Goal: Transaction & Acquisition: Book appointment/travel/reservation

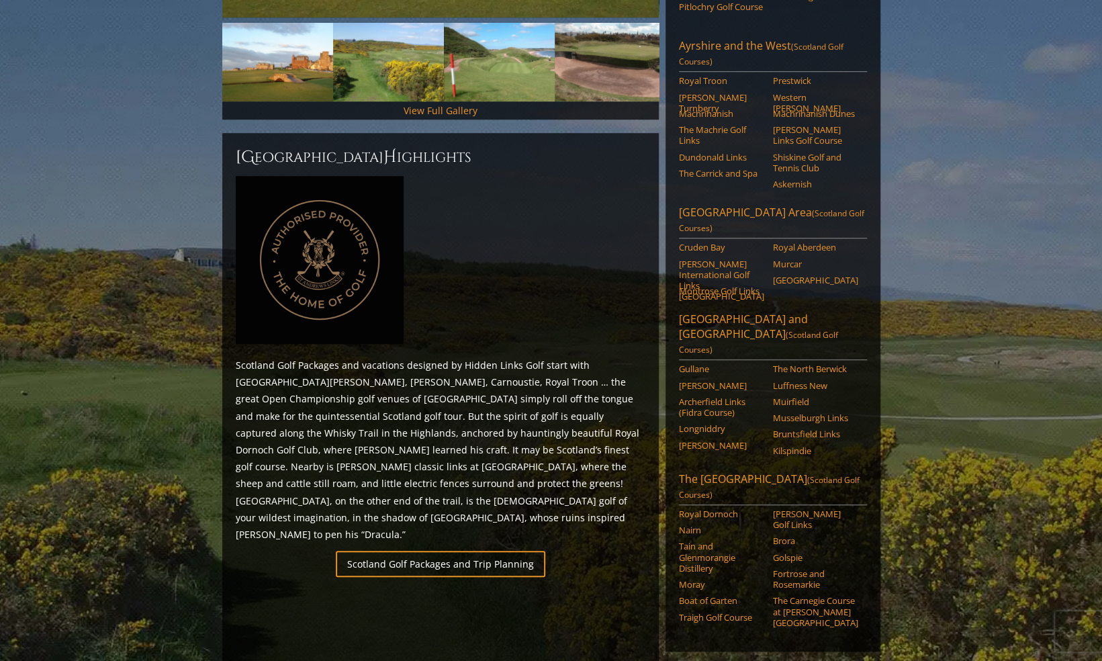
scroll to position [470, 0]
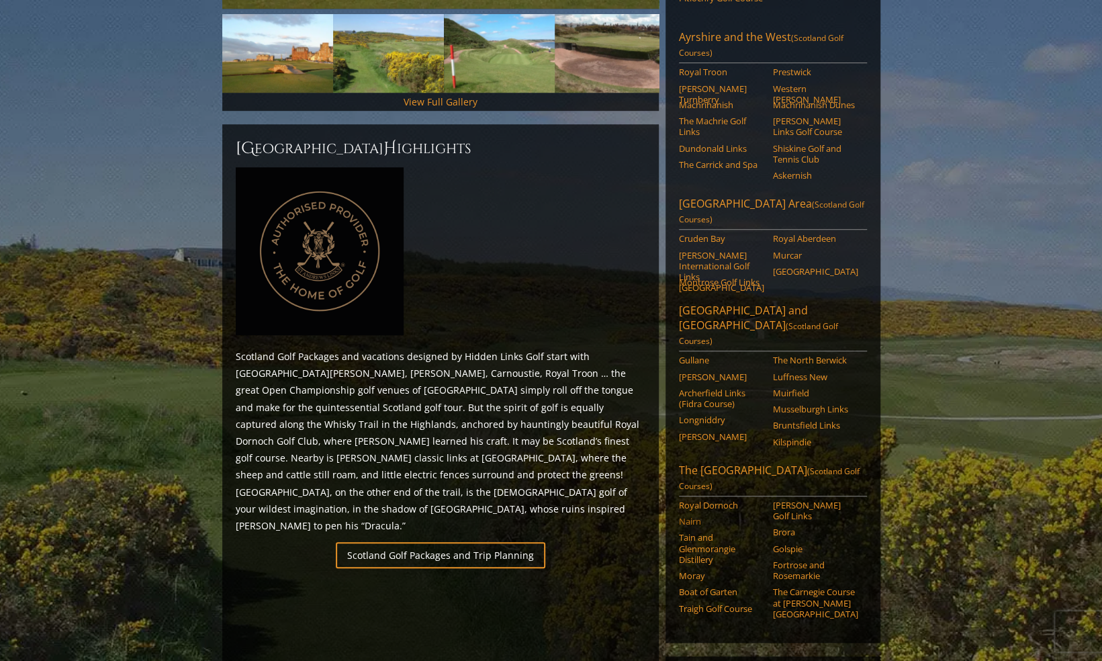
click at [699, 516] on link "Nairn" at bounding box center [721, 521] width 85 height 11
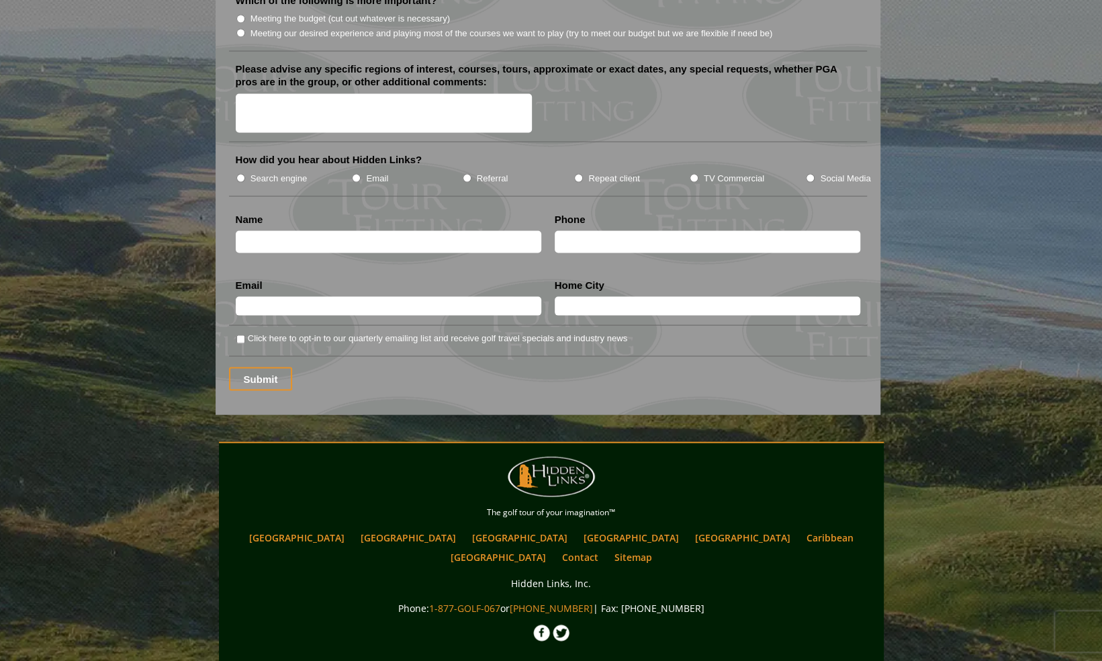
scroll to position [1698, 0]
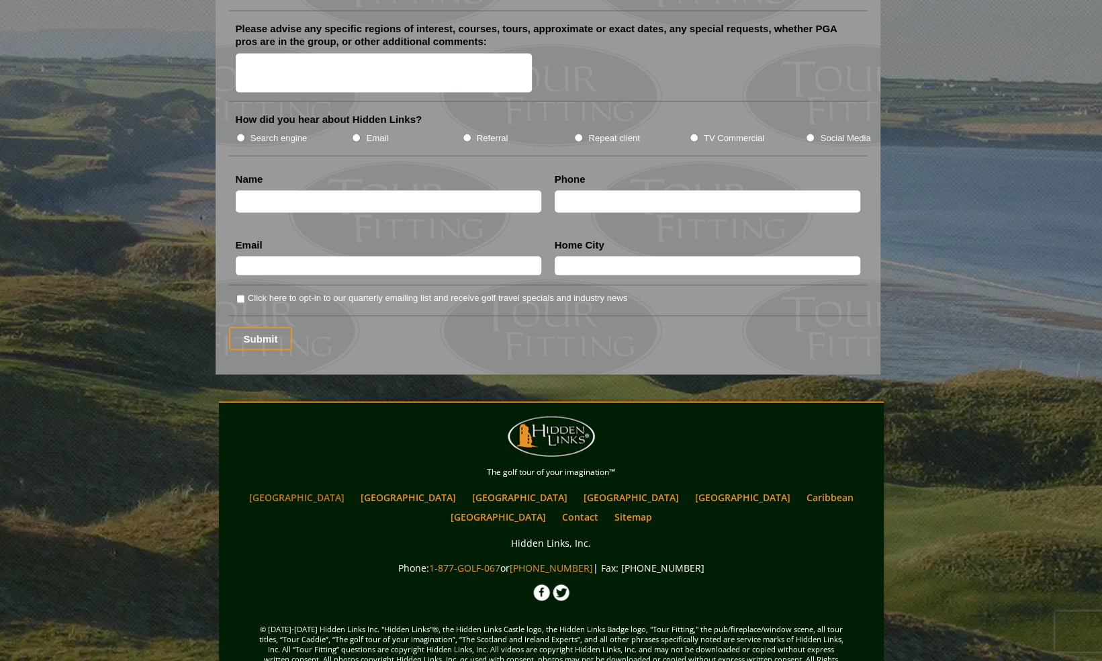
click at [351, 487] on link "[GEOGRAPHIC_DATA]" at bounding box center [296, 496] width 109 height 19
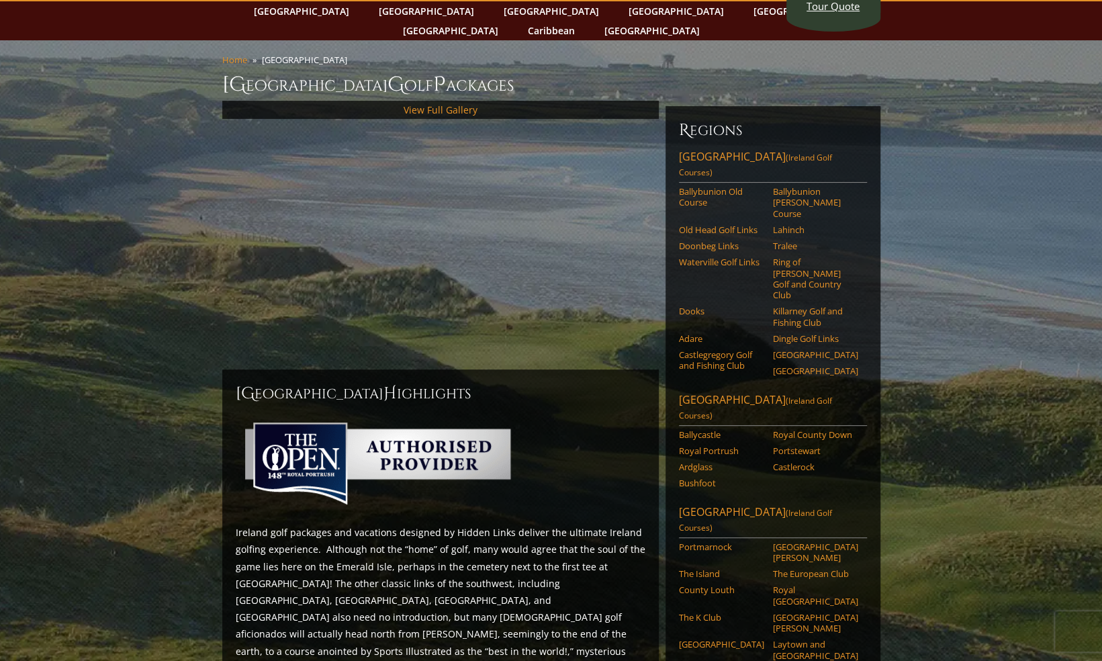
scroll to position [67, 0]
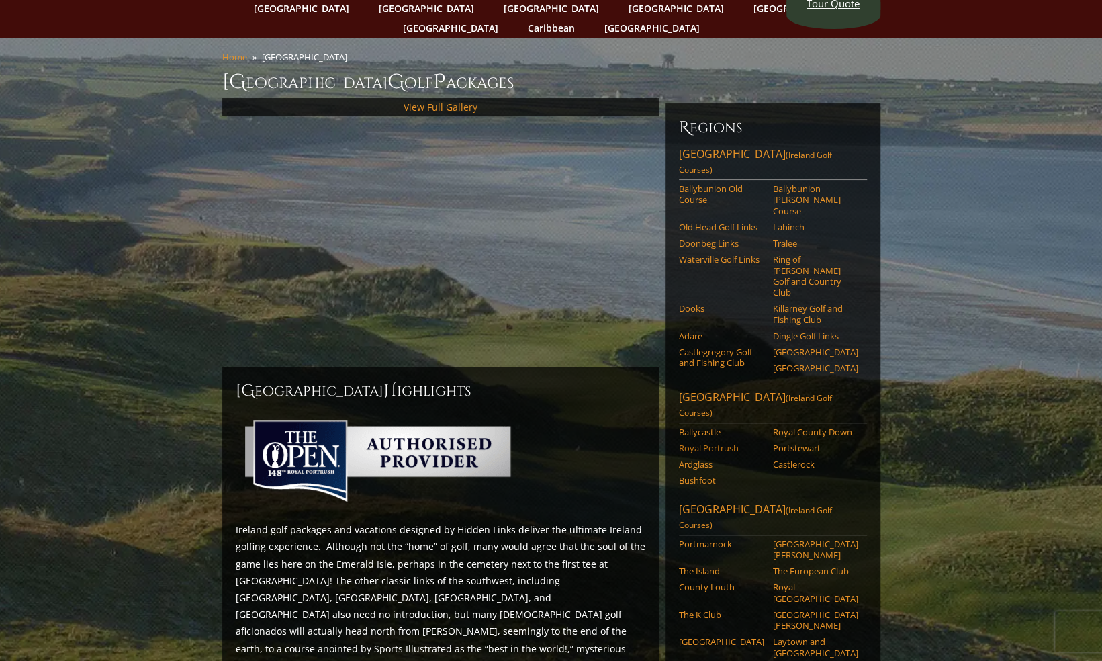
click at [699, 442] on link "Royal Portrush" at bounding box center [721, 447] width 85 height 11
